Goal: Transaction & Acquisition: Purchase product/service

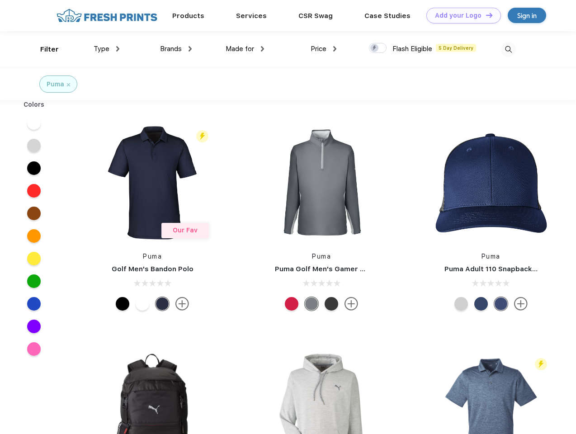
scroll to position [0, 0]
click at [461, 15] on link "Add your Logo Design Tool" at bounding box center [464, 16] width 75 height 16
click at [0, 0] on div "Design Tool" at bounding box center [0, 0] width 0 height 0
click at [485, 15] on link "Add your Logo Design Tool" at bounding box center [464, 16] width 75 height 16
click at [43, 49] on div "Filter" at bounding box center [49, 49] width 19 height 10
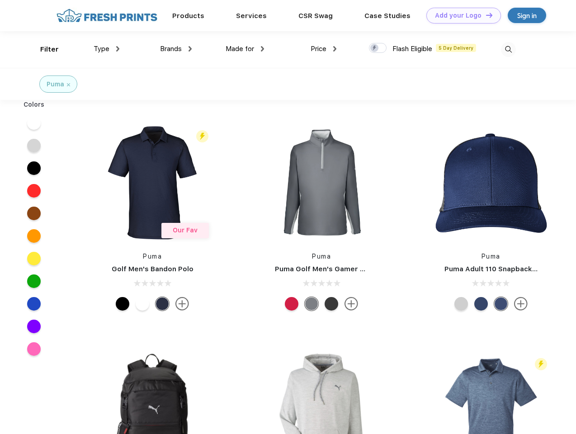
click at [107, 49] on span "Type" at bounding box center [102, 49] width 16 height 8
click at [176, 49] on span "Brands" at bounding box center [171, 49] width 22 height 8
click at [245, 49] on span "Made for" at bounding box center [240, 49] width 29 height 8
click at [324, 49] on span "Price" at bounding box center [319, 49] width 16 height 8
click at [378, 48] on div at bounding box center [378, 48] width 18 height 10
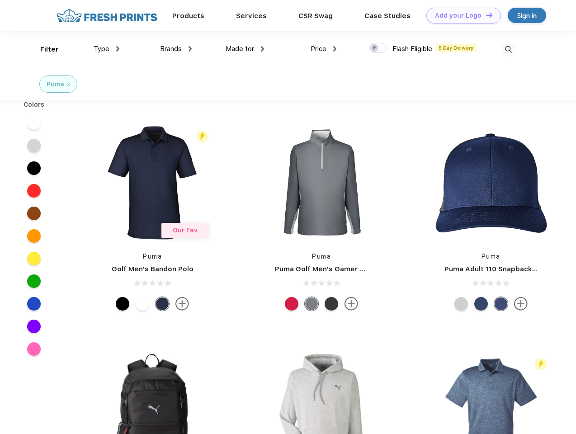
click at [375, 48] on input "checkbox" at bounding box center [372, 46] width 6 height 6
click at [508, 49] on img at bounding box center [508, 49] width 15 height 15
